Goal: Information Seeking & Learning: Learn about a topic

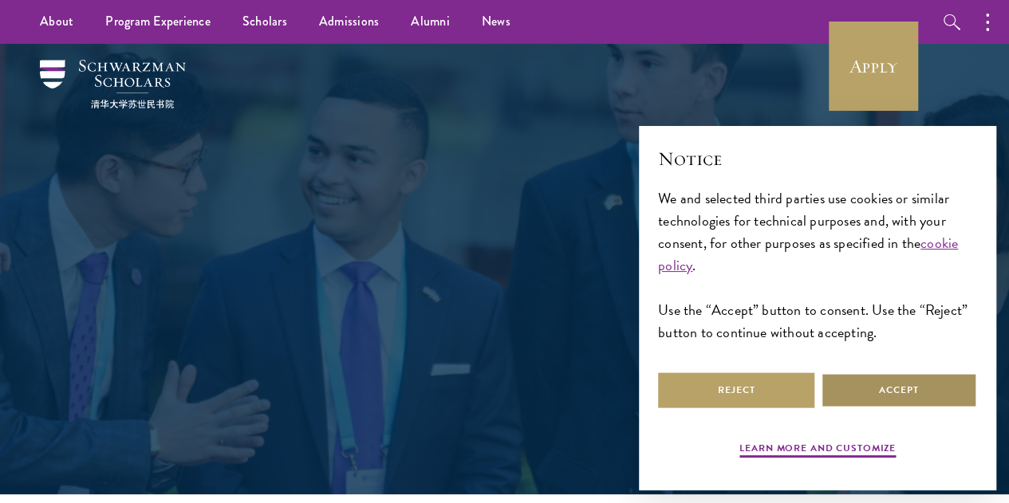
click at [897, 389] on button "Accept" at bounding box center [899, 390] width 156 height 36
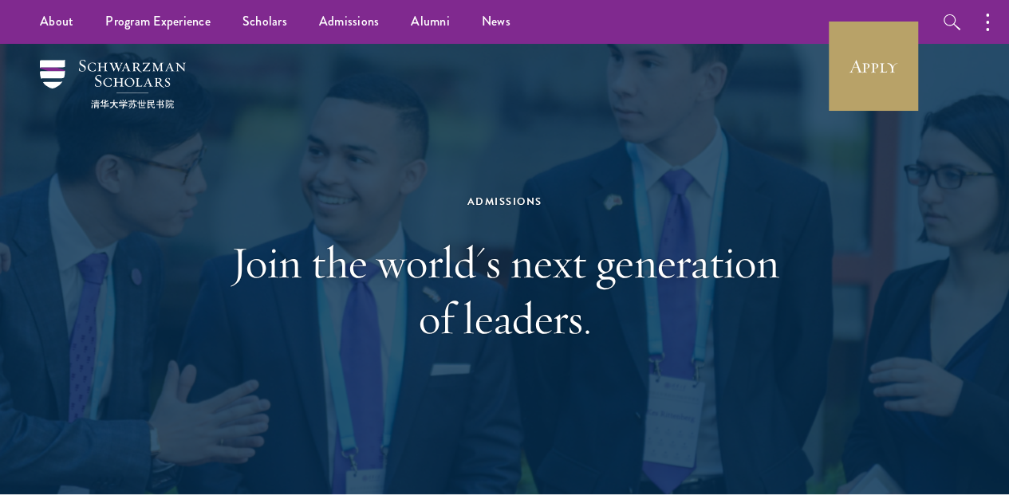
scroll to position [5, 0]
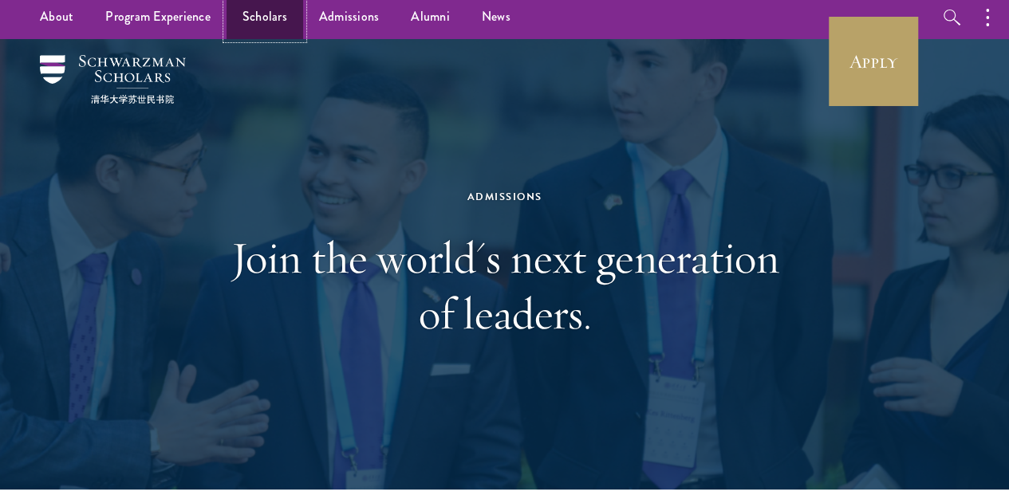
click at [256, 28] on link "Scholars" at bounding box center [265, 17] width 77 height 44
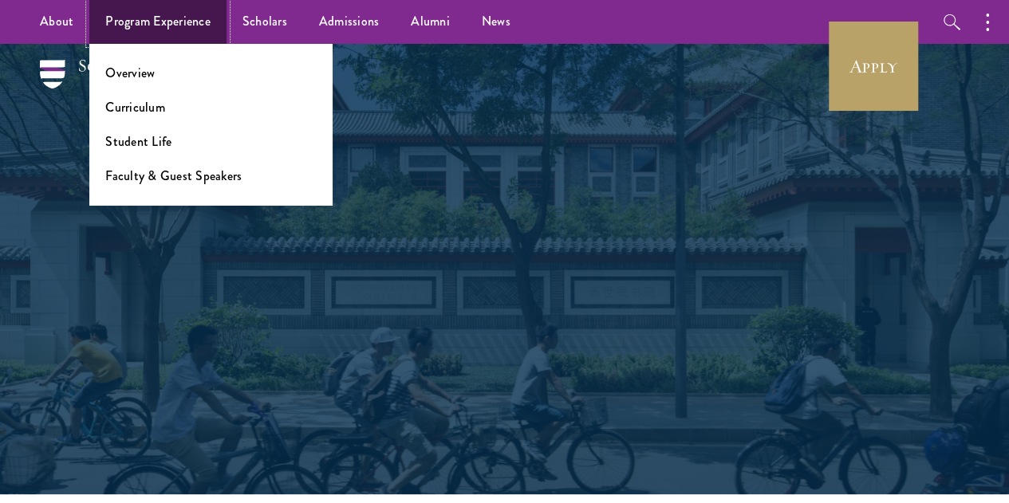
click at [199, 34] on link "Program Experience" at bounding box center [157, 22] width 137 height 44
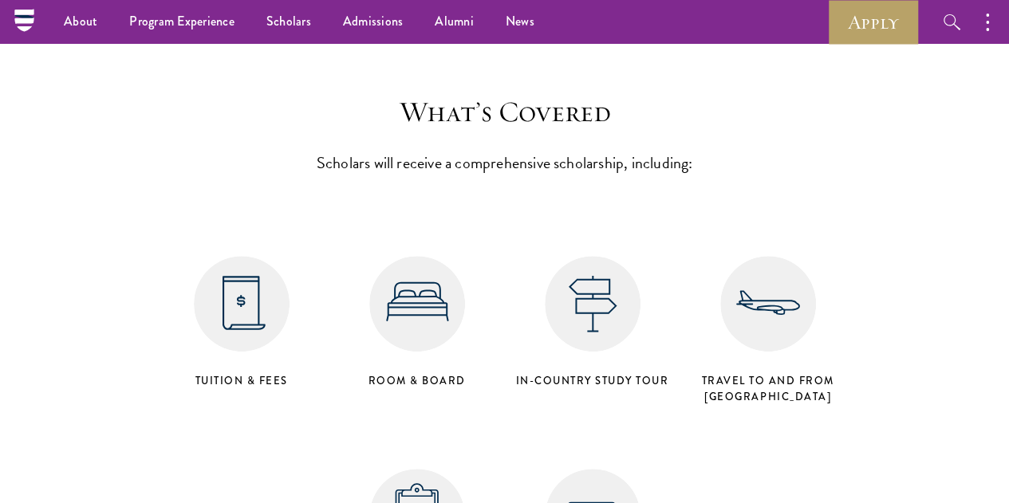
scroll to position [6176, 0]
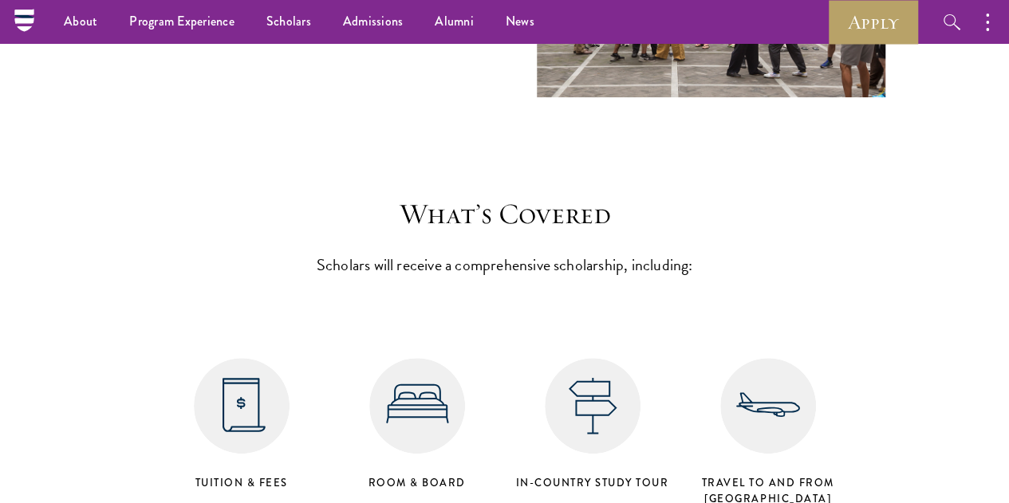
click at [233, 358] on img at bounding box center [242, 406] width 96 height 96
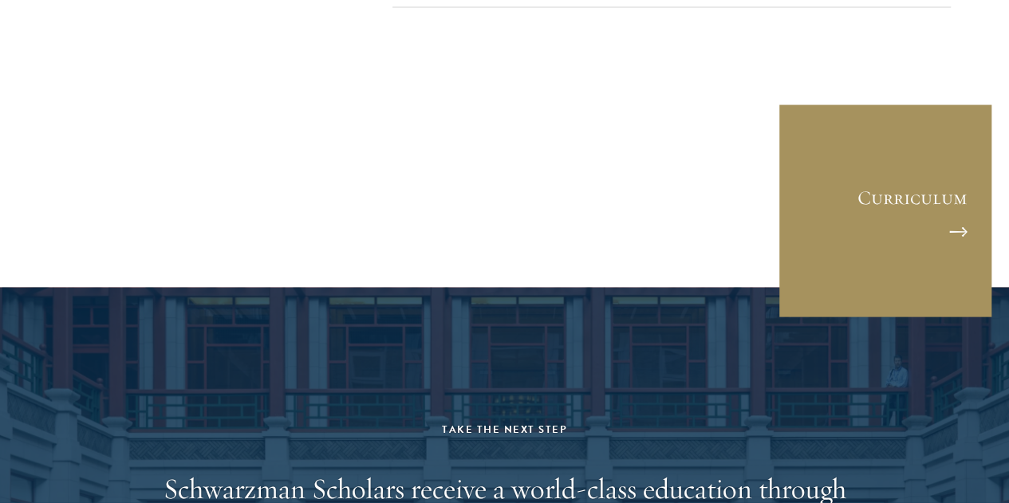
scroll to position [7625, 0]
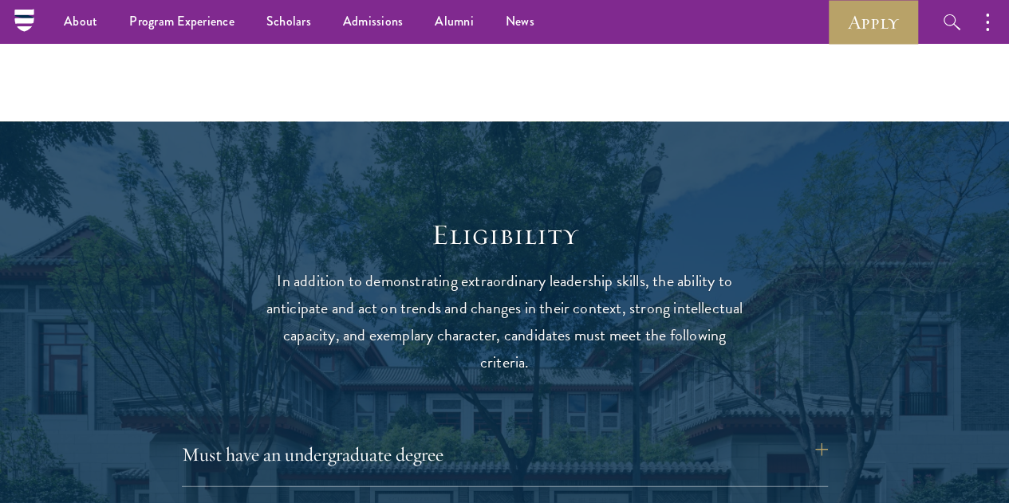
scroll to position [1852, 0]
